Goal: Information Seeking & Learning: Learn about a topic

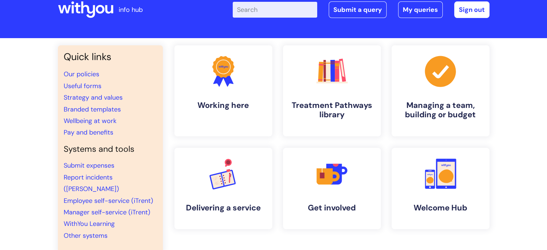
scroll to position [36, 0]
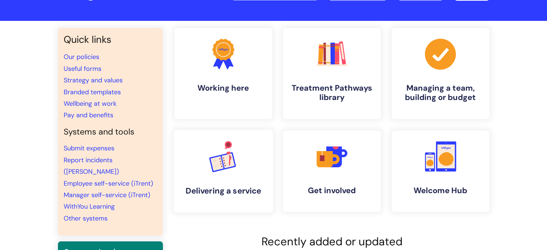
click at [229, 171] on icon ".cls-1{font-family:DMSans-Bold, 'DM Sans';font-size:43.1802px;font-weight:700;}…" at bounding box center [223, 157] width 36 height 36
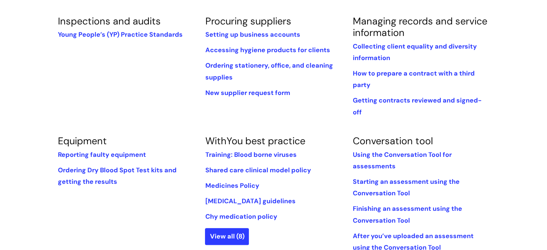
scroll to position [180, 0]
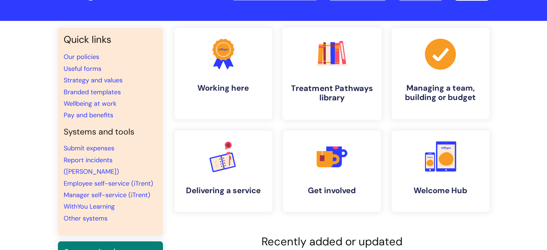
scroll to position [36, 0]
click at [323, 91] on h4 "Treatment Pathways library" at bounding box center [332, 92] width 88 height 19
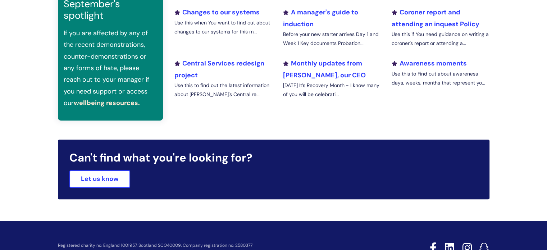
scroll to position [288, 0]
